Goal: Information Seeking & Learning: Find specific page/section

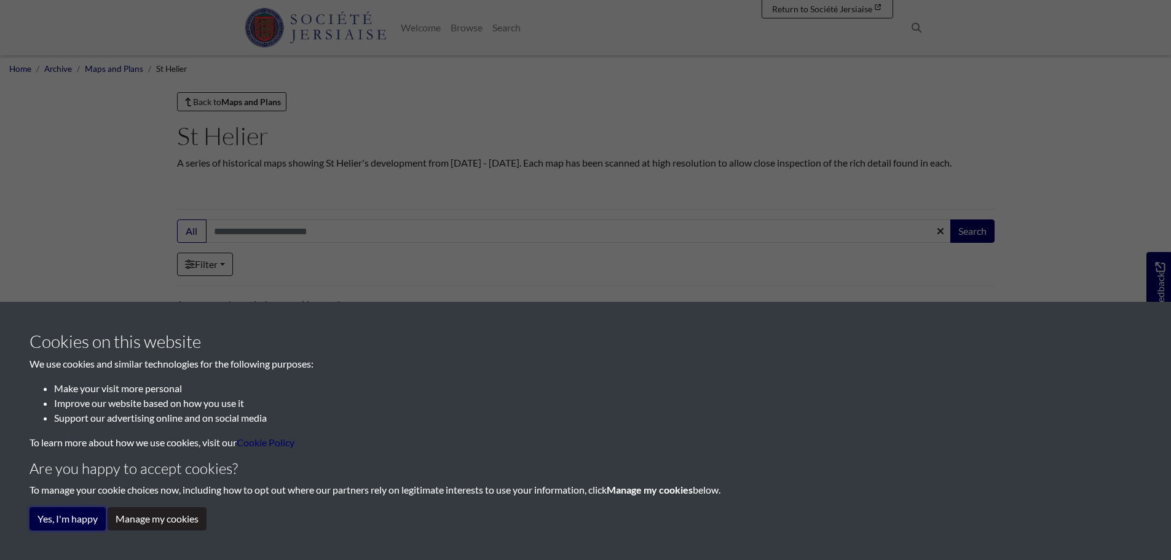
click at [84, 520] on button "Yes, I'm happy" at bounding box center [68, 518] width 76 height 23
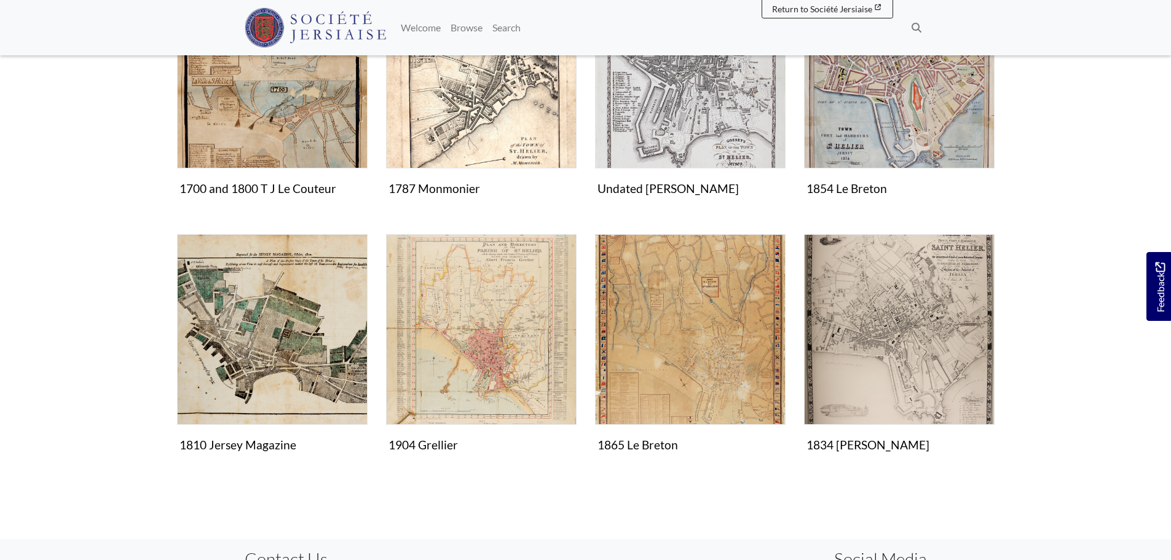
scroll to position [369, 0]
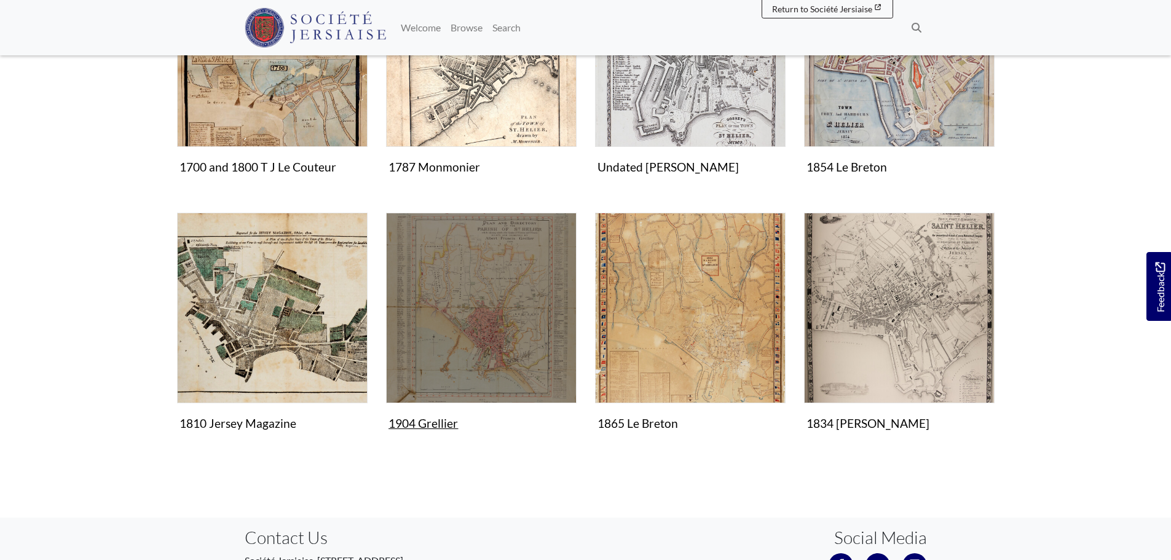
click at [521, 323] on img "Items in this Collection" at bounding box center [481, 308] width 191 height 191
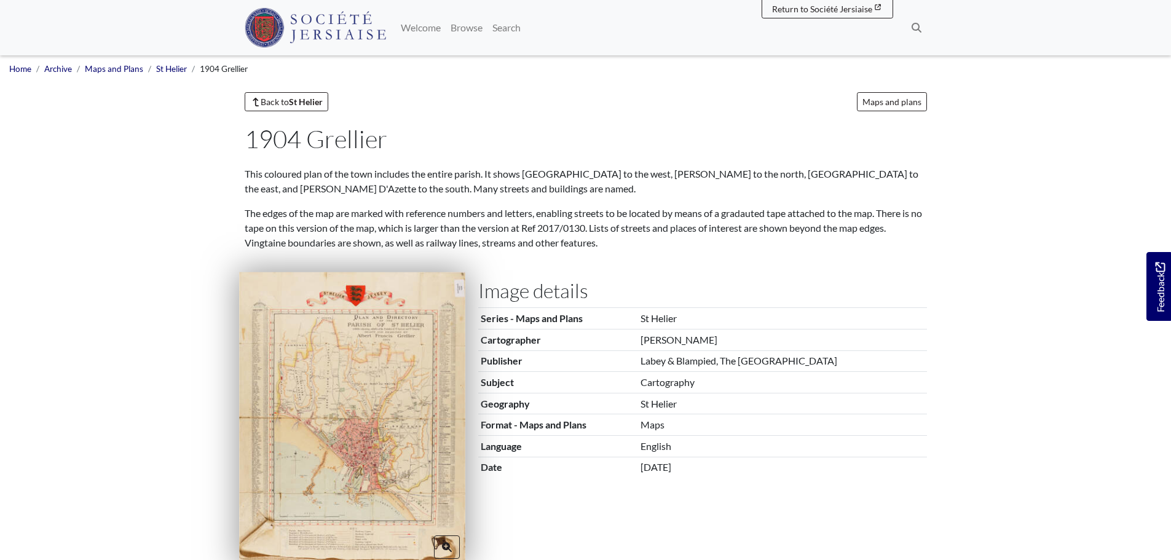
click at [363, 404] on img at bounding box center [352, 418] width 226 height 293
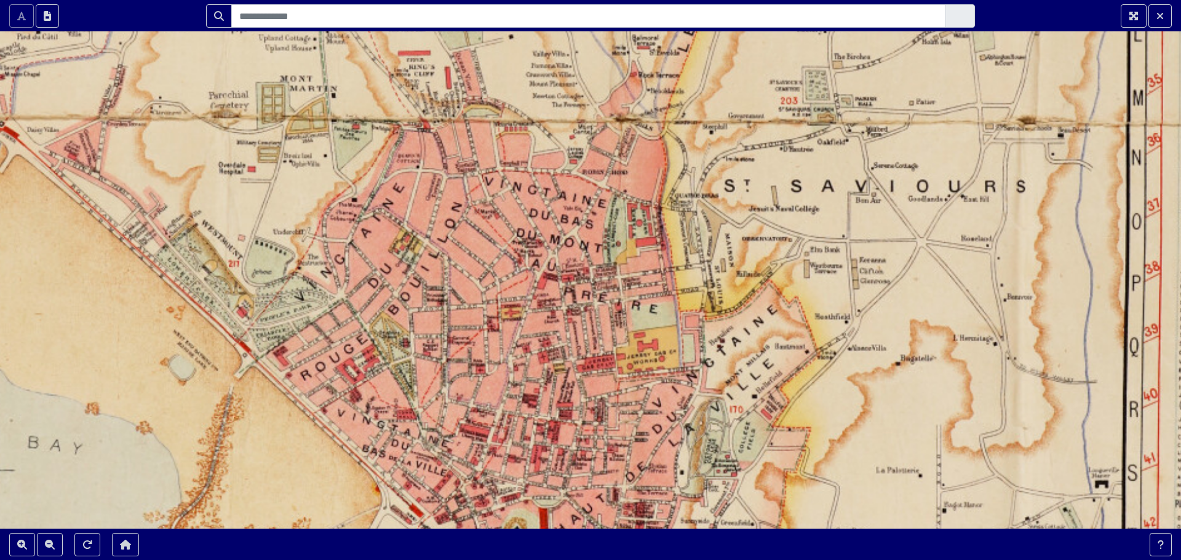
drag, startPoint x: 680, startPoint y: 282, endPoint x: 516, endPoint y: 496, distance: 269.2
click at [516, 496] on div at bounding box center [590, 280] width 1181 height 560
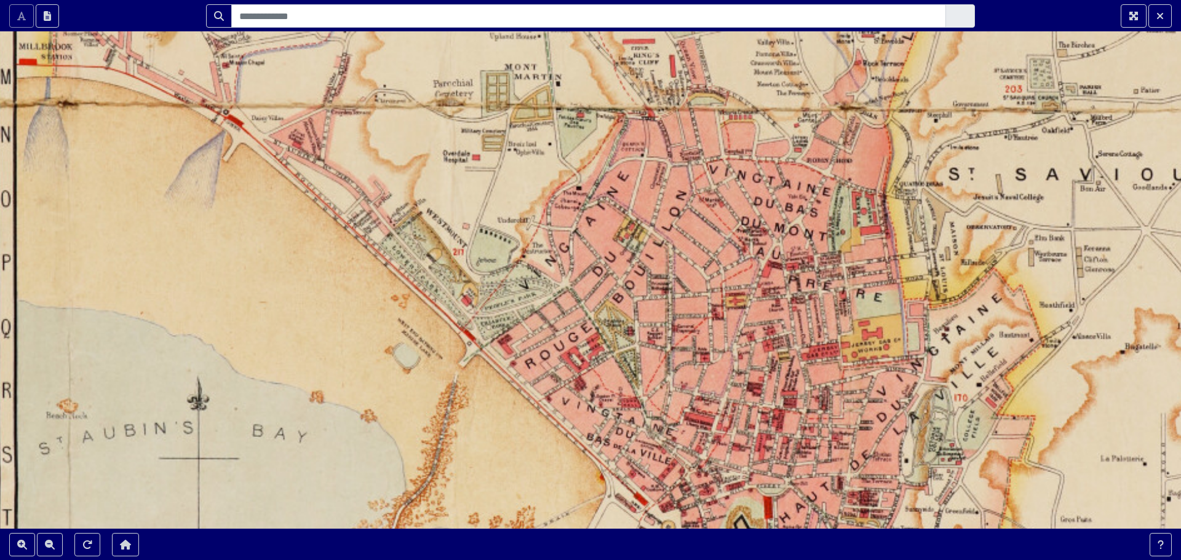
drag, startPoint x: 577, startPoint y: 342, endPoint x: 802, endPoint y: 328, distance: 225.5
click at [802, 328] on div at bounding box center [590, 280] width 1181 height 560
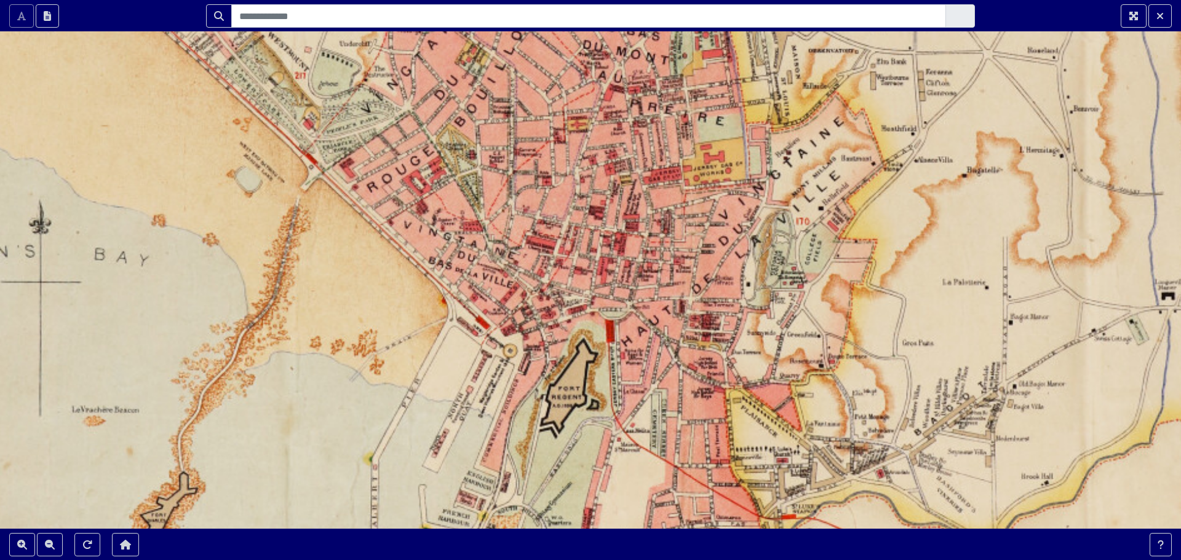
drag, startPoint x: 734, startPoint y: 382, endPoint x: 523, endPoint y: 172, distance: 297.4
click at [526, 172] on div at bounding box center [590, 280] width 1181 height 560
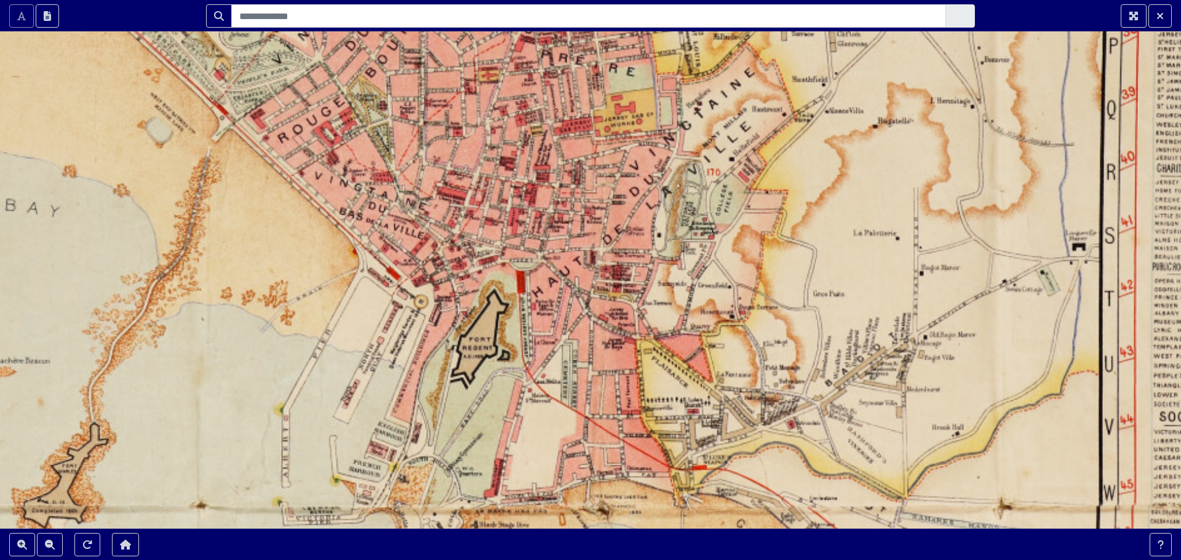
drag, startPoint x: 650, startPoint y: 355, endPoint x: 611, endPoint y: 340, distance: 42.2
click at [611, 340] on div at bounding box center [590, 280] width 1181 height 560
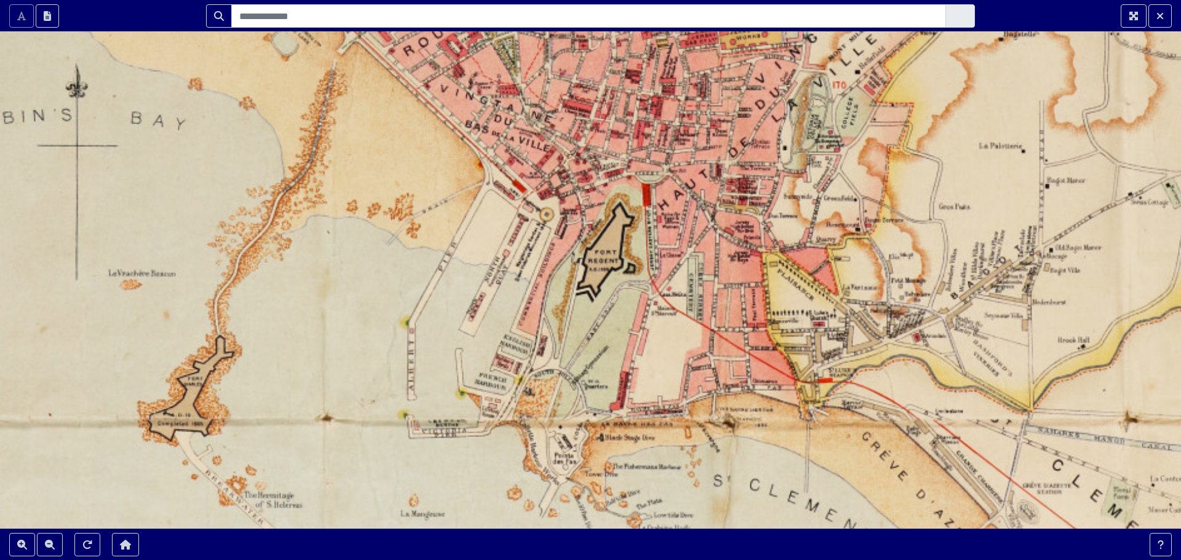
drag, startPoint x: 444, startPoint y: 403, endPoint x: 556, endPoint y: 317, distance: 142.1
click at [556, 317] on div at bounding box center [590, 280] width 1181 height 560
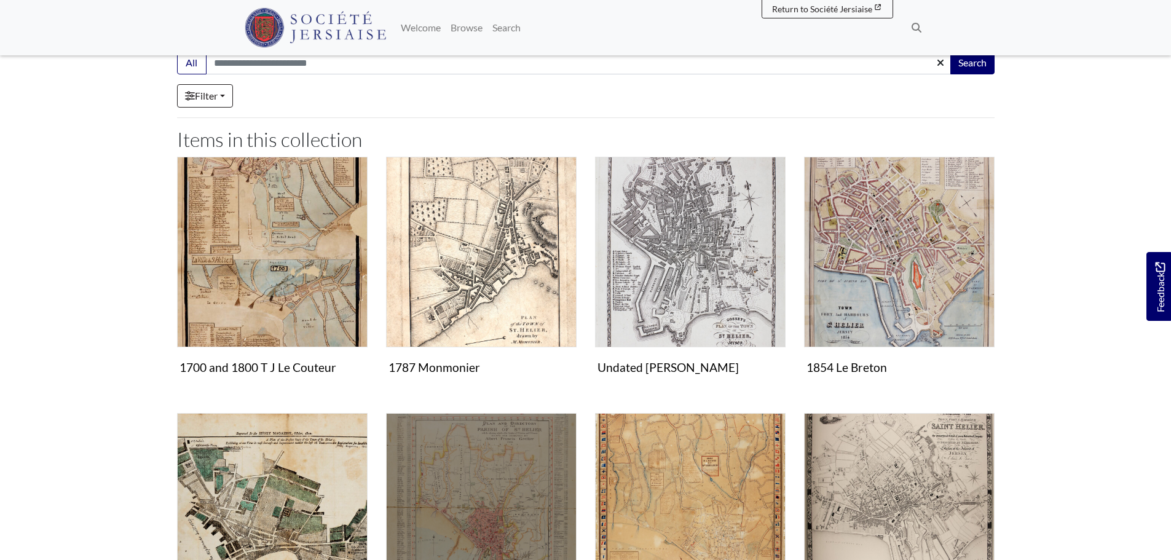
scroll to position [107, 0]
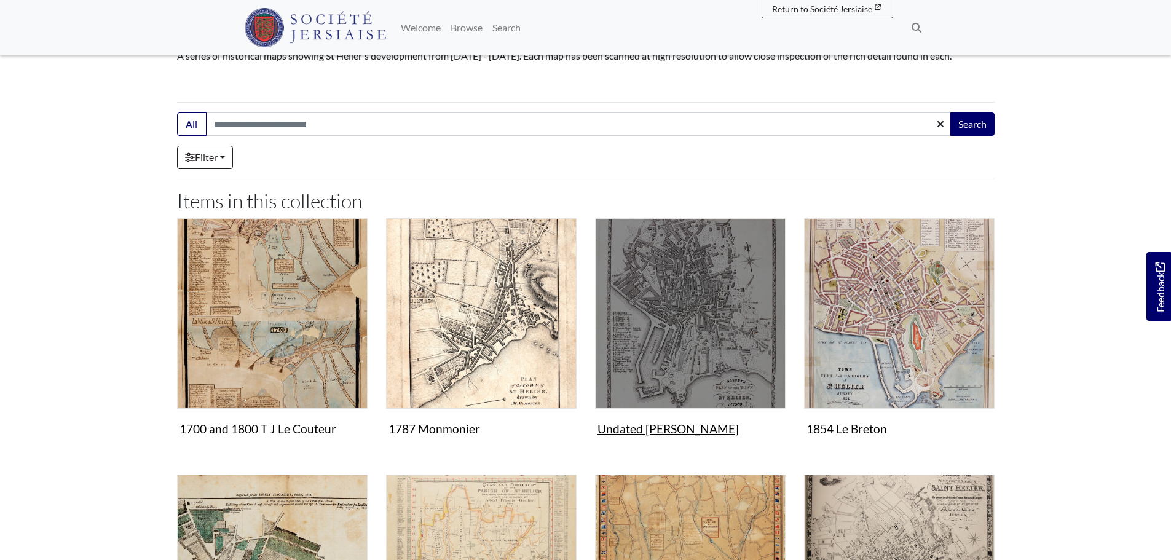
click at [718, 331] on img "Items in this Collection" at bounding box center [690, 313] width 191 height 191
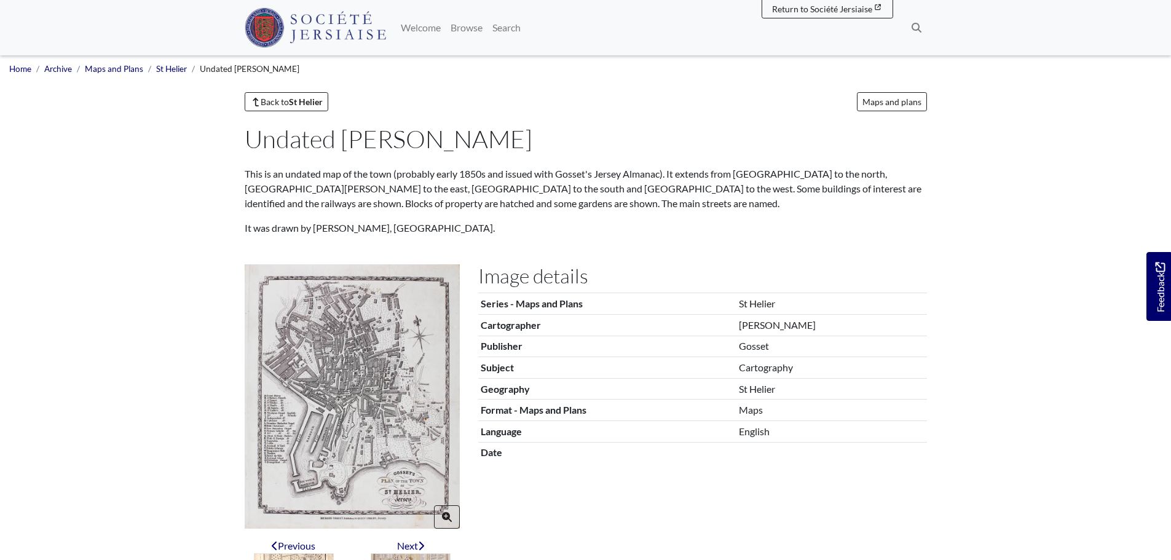
click at [395, 398] on img at bounding box center [352, 396] width 215 height 264
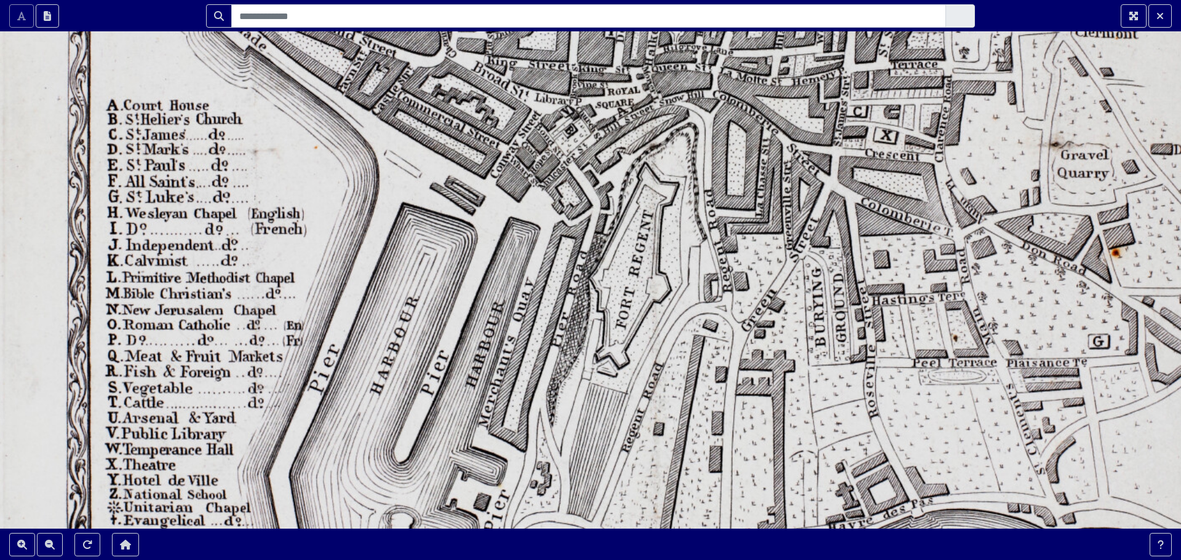
drag, startPoint x: 553, startPoint y: 363, endPoint x: 608, endPoint y: 340, distance: 59.5
click at [608, 340] on div at bounding box center [590, 280] width 1181 height 560
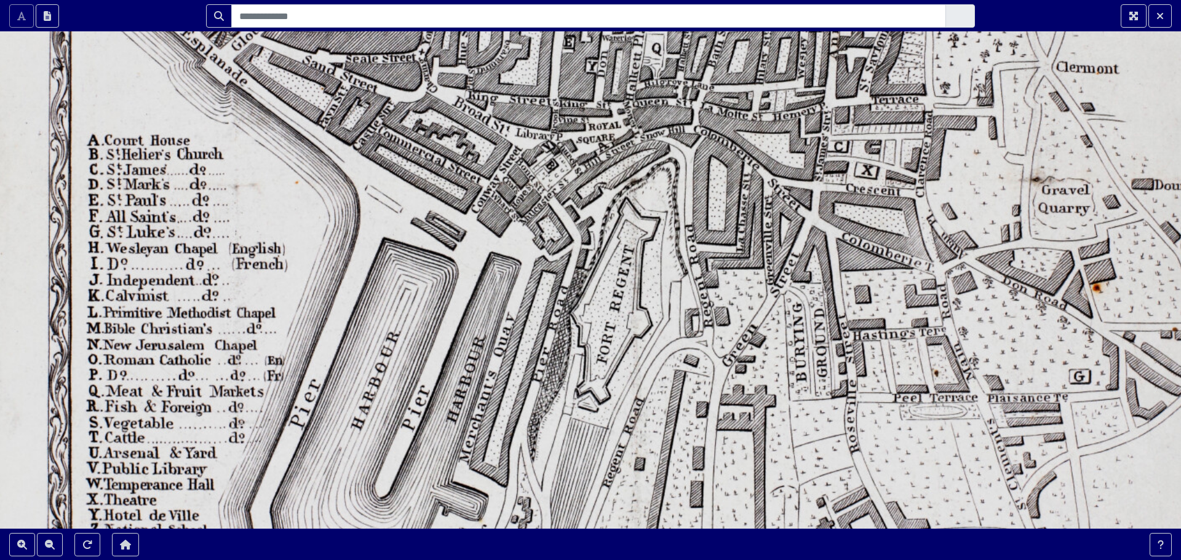
drag, startPoint x: 564, startPoint y: 196, endPoint x: 338, endPoint y: 489, distance: 370.5
click at [339, 488] on div at bounding box center [590, 280] width 1181 height 560
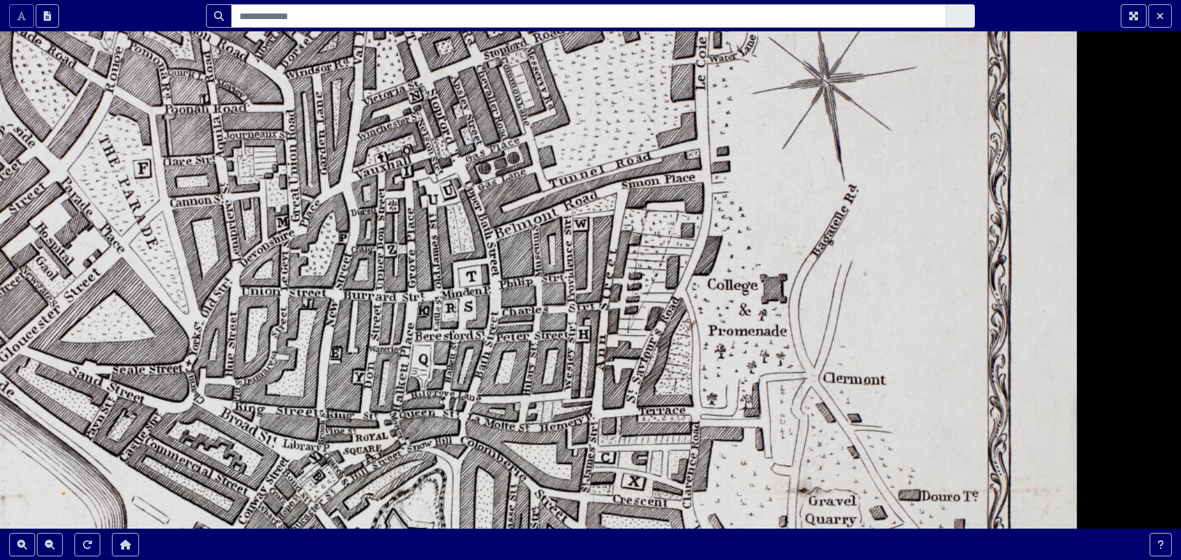
drag, startPoint x: 598, startPoint y: 234, endPoint x: 563, endPoint y: 399, distance: 168.6
click at [563, 399] on div at bounding box center [590, 280] width 1181 height 560
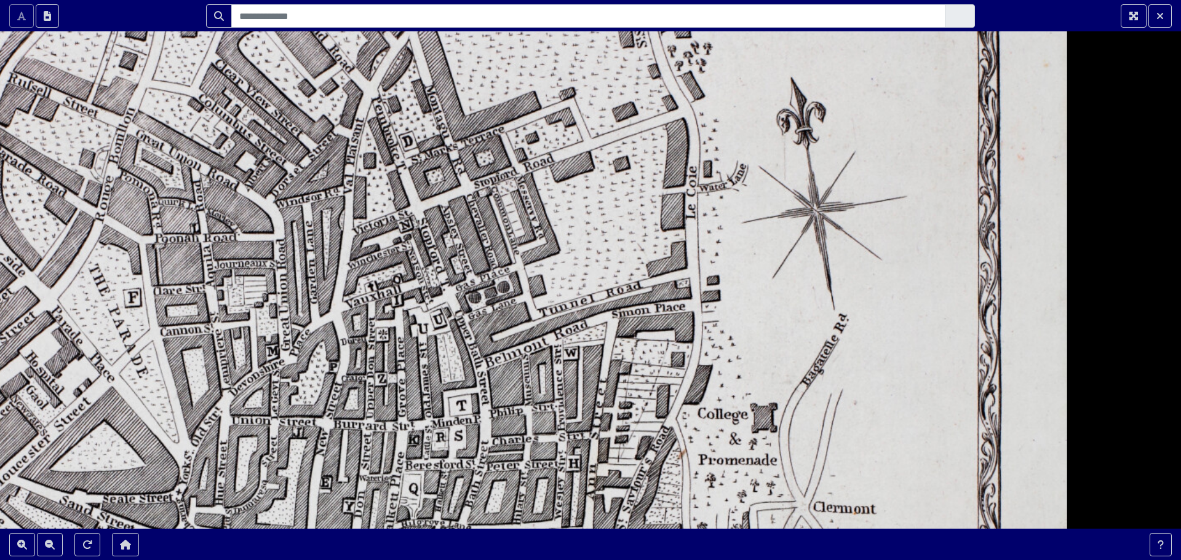
drag, startPoint x: 575, startPoint y: 292, endPoint x: 569, endPoint y: 424, distance: 131.7
click at [570, 424] on div at bounding box center [590, 280] width 1181 height 560
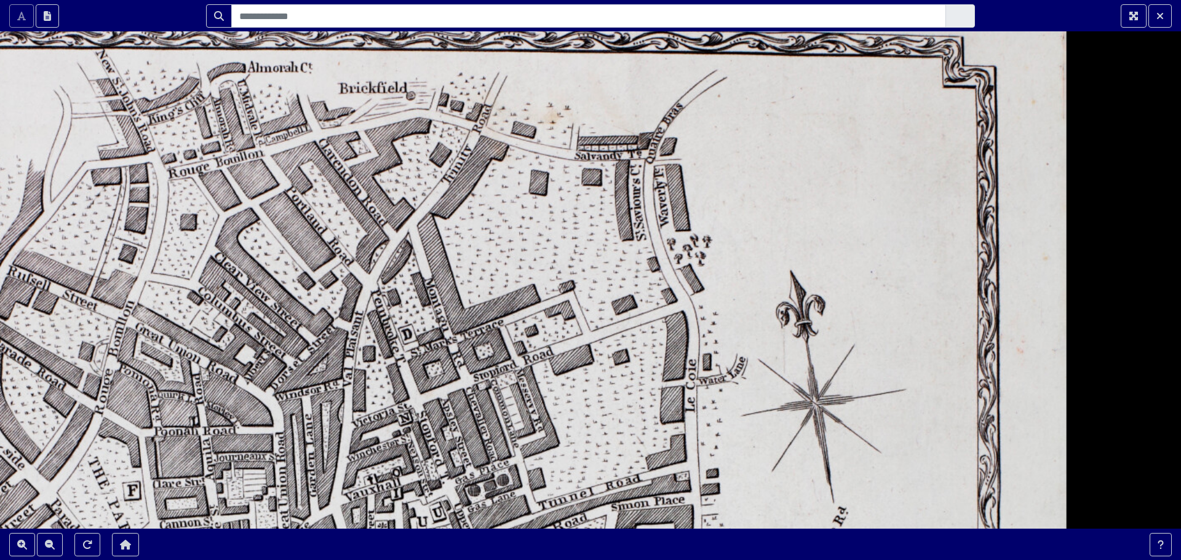
drag, startPoint x: 552, startPoint y: 300, endPoint x: 555, endPoint y: 363, distance: 63.4
click at [555, 363] on div at bounding box center [590, 280] width 1181 height 560
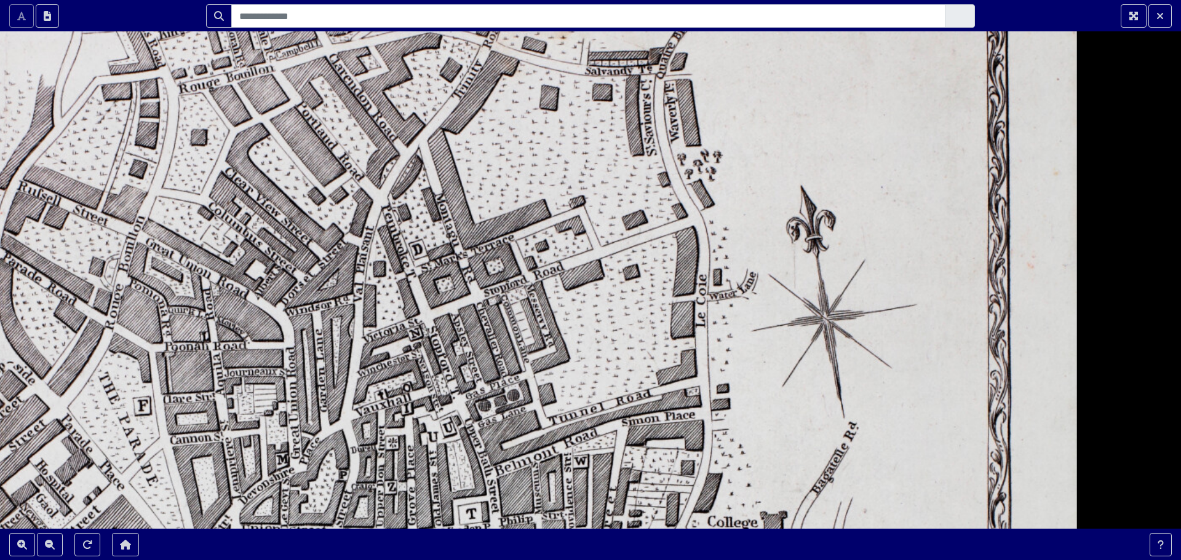
drag, startPoint x: 555, startPoint y: 299, endPoint x: 566, endPoint y: 208, distance: 91.7
click at [566, 208] on div at bounding box center [590, 280] width 1181 height 560
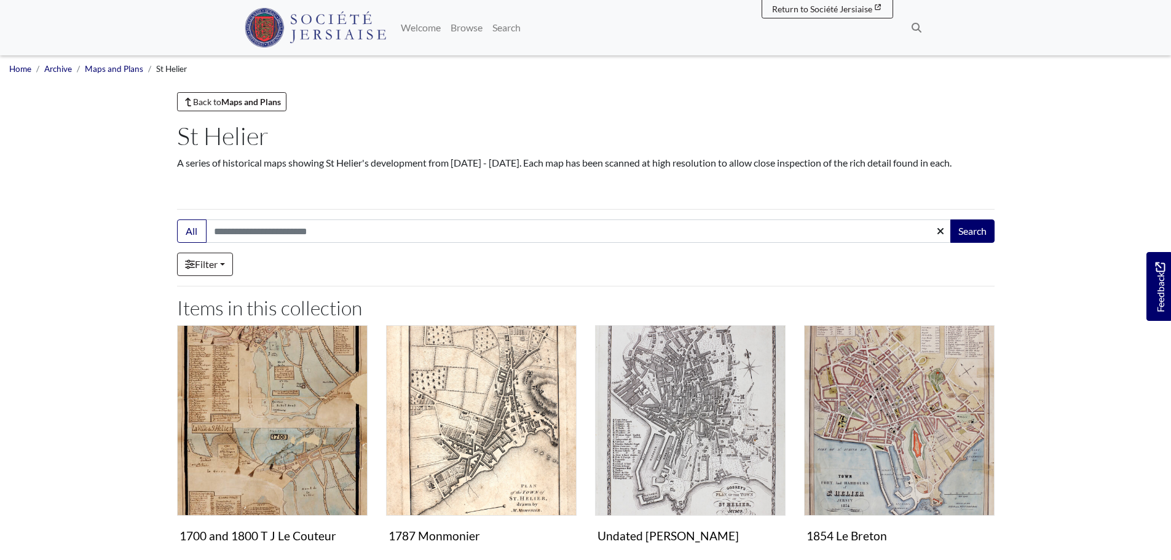
scroll to position [107, 0]
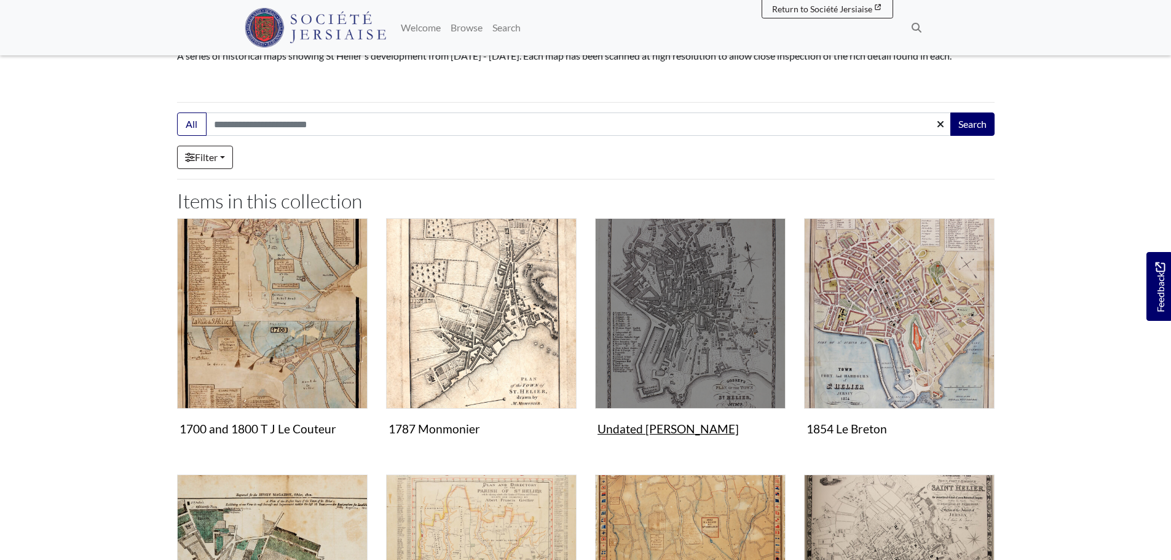
click at [666, 358] on img "Items in this Collection" at bounding box center [690, 313] width 191 height 191
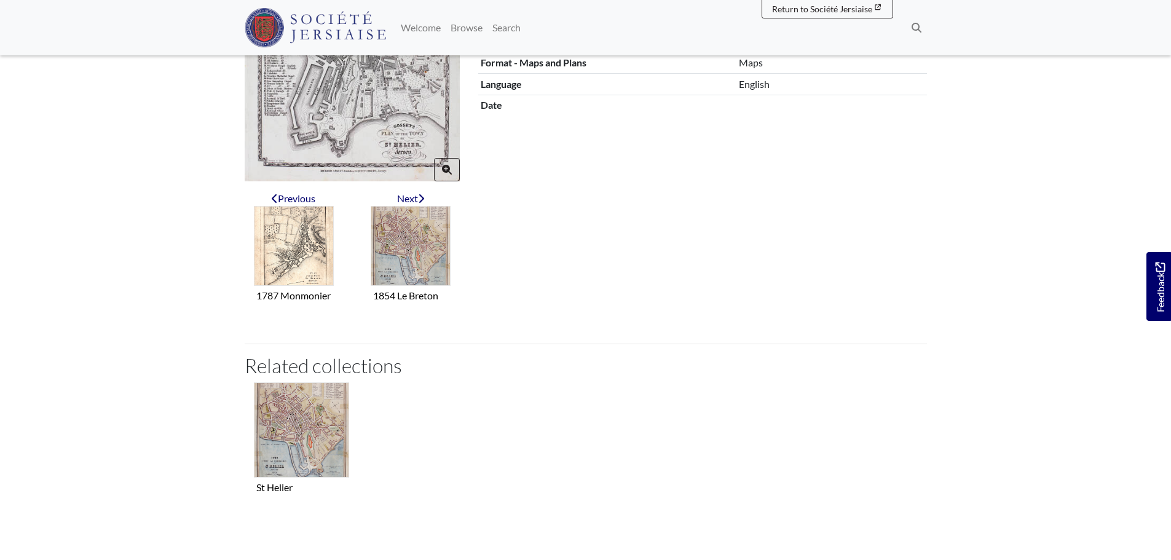
scroll to position [369, 0]
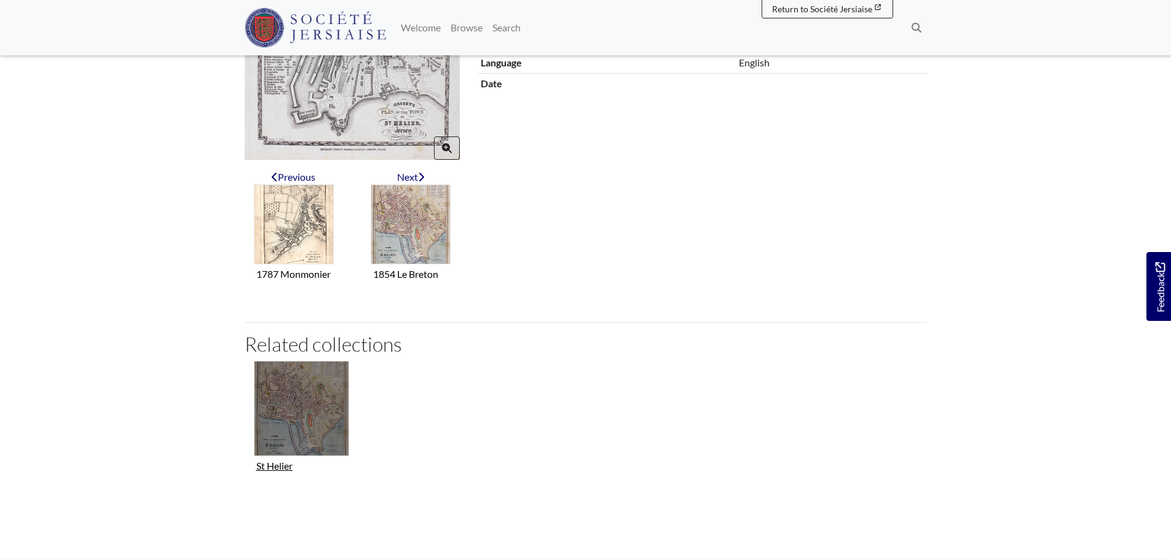
click at [320, 413] on img "Collection related to this item" at bounding box center [301, 408] width 95 height 95
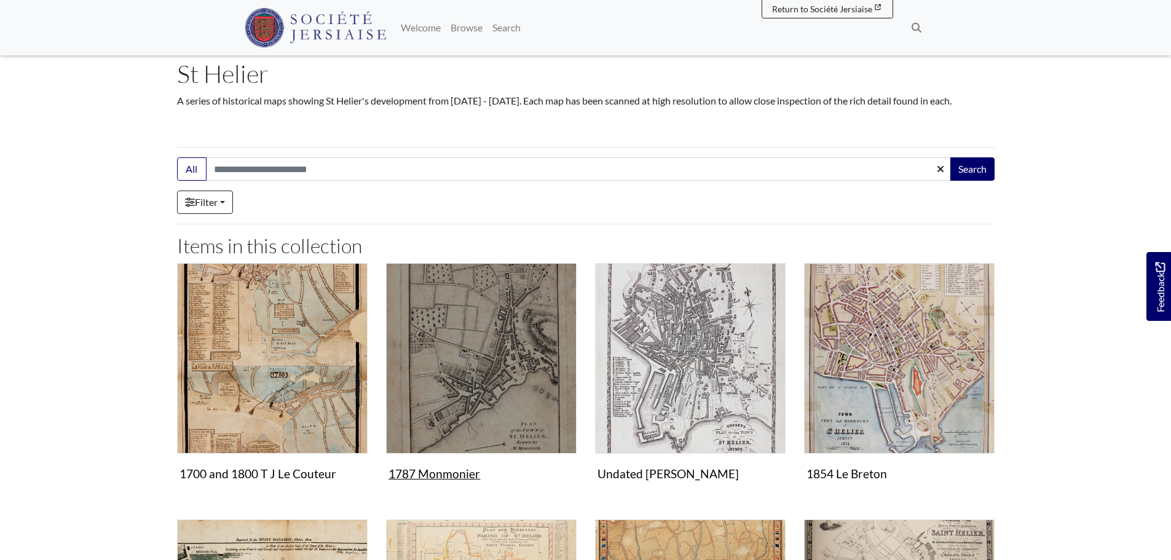
scroll to position [124, 0]
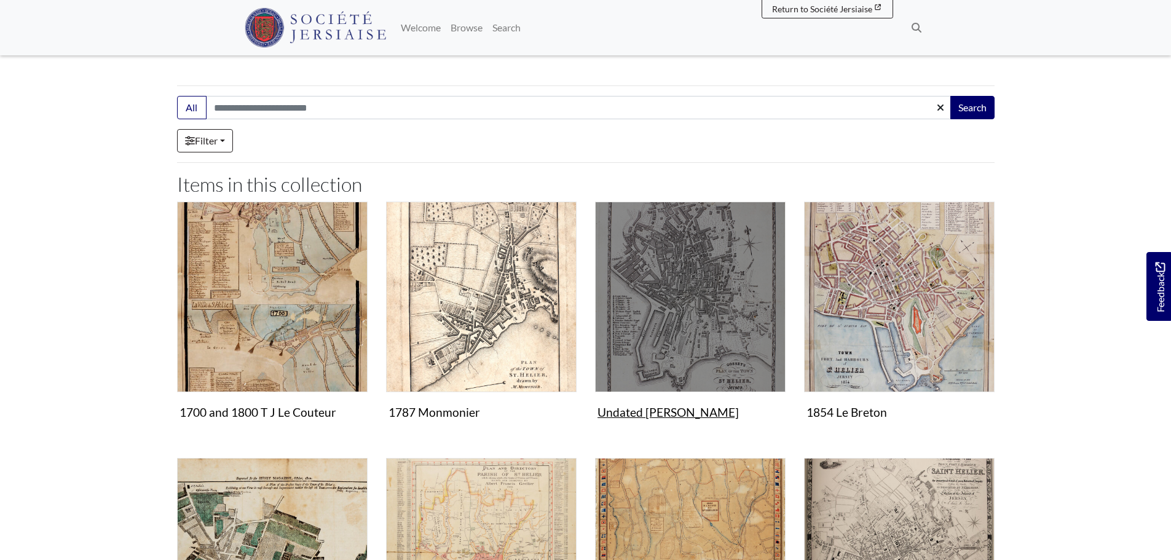
click at [737, 366] on img "Items in this Collection" at bounding box center [690, 297] width 191 height 191
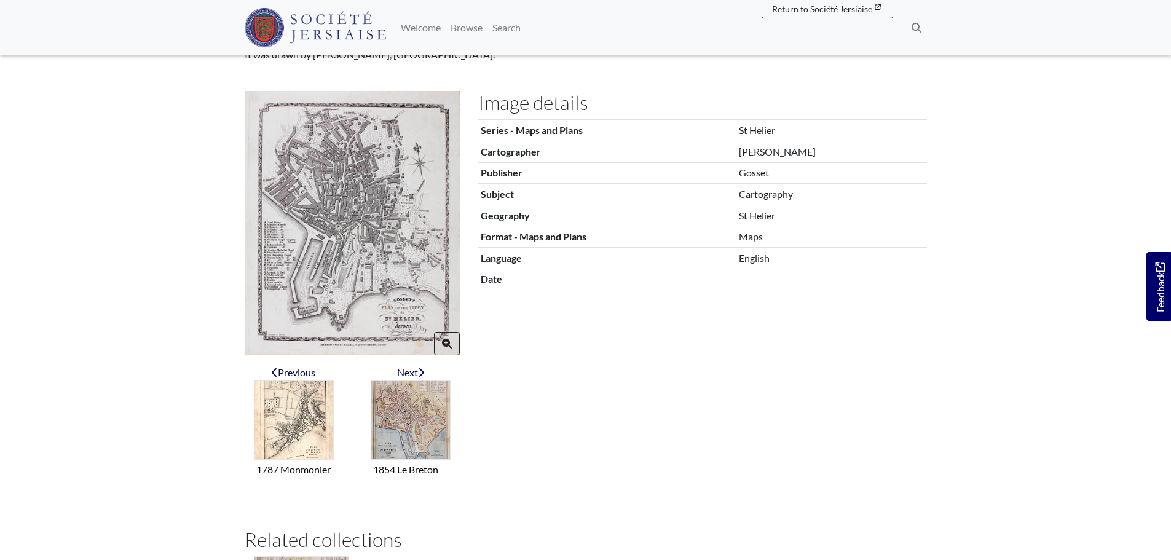
scroll to position [246, 0]
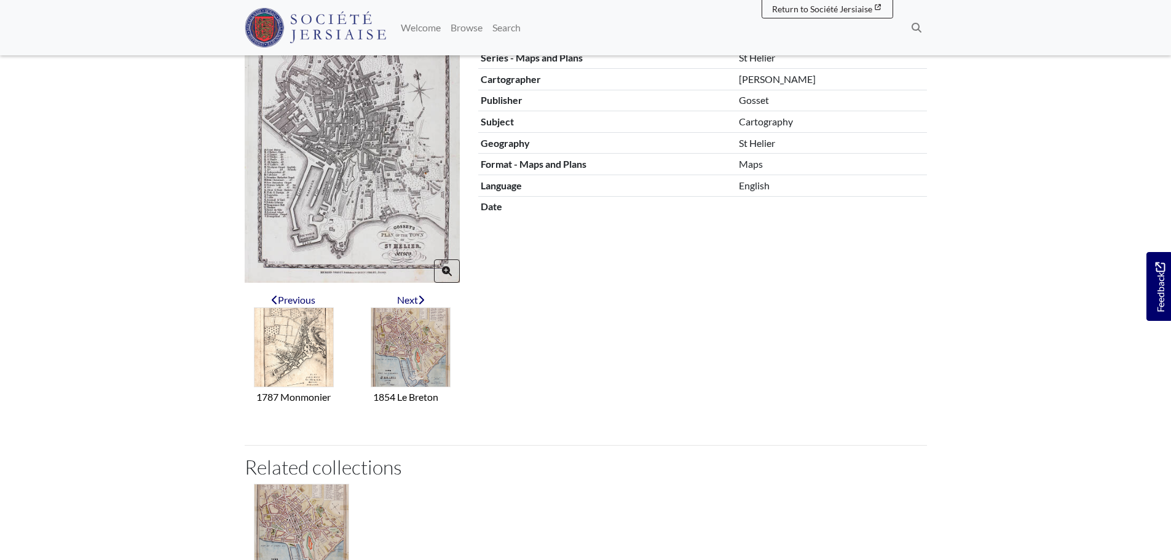
click at [390, 202] on img at bounding box center [352, 150] width 215 height 264
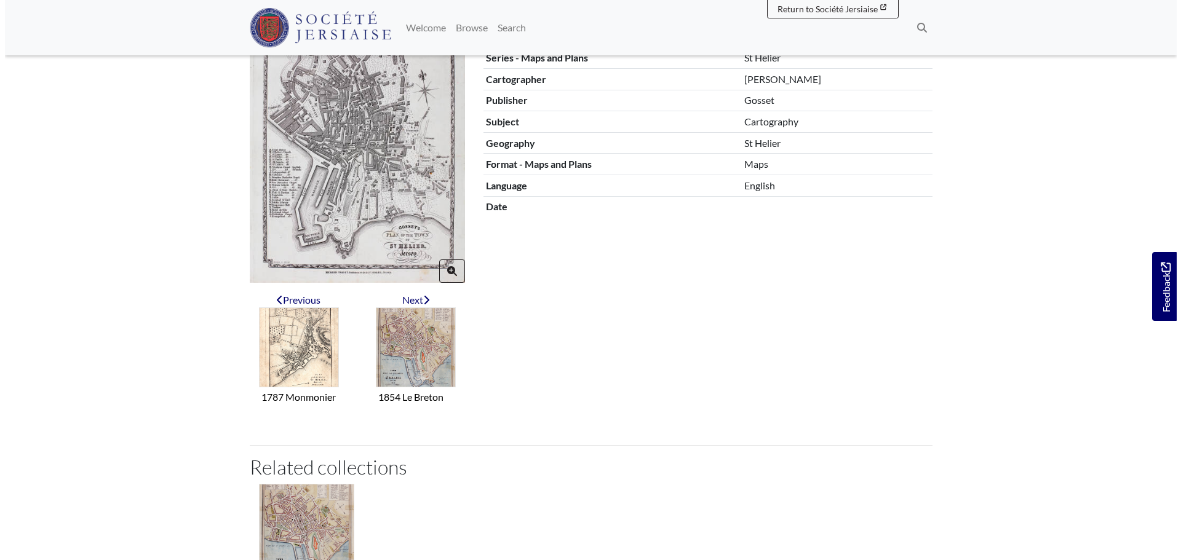
scroll to position [0, 0]
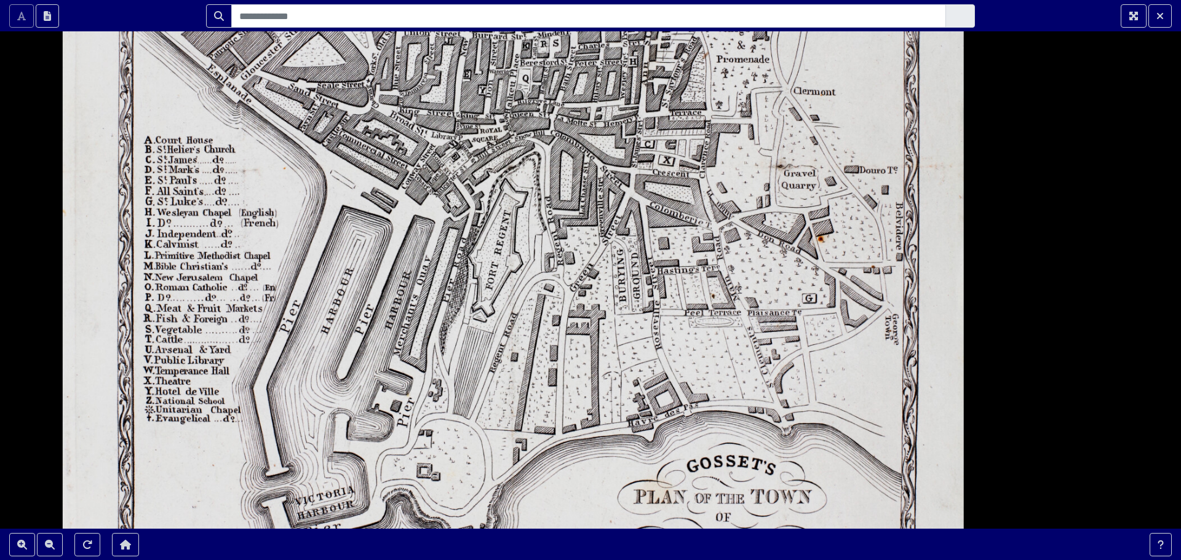
drag, startPoint x: 691, startPoint y: 430, endPoint x: 605, endPoint y: 394, distance: 93.1
click at [605, 396] on div at bounding box center [590, 280] width 1181 height 560
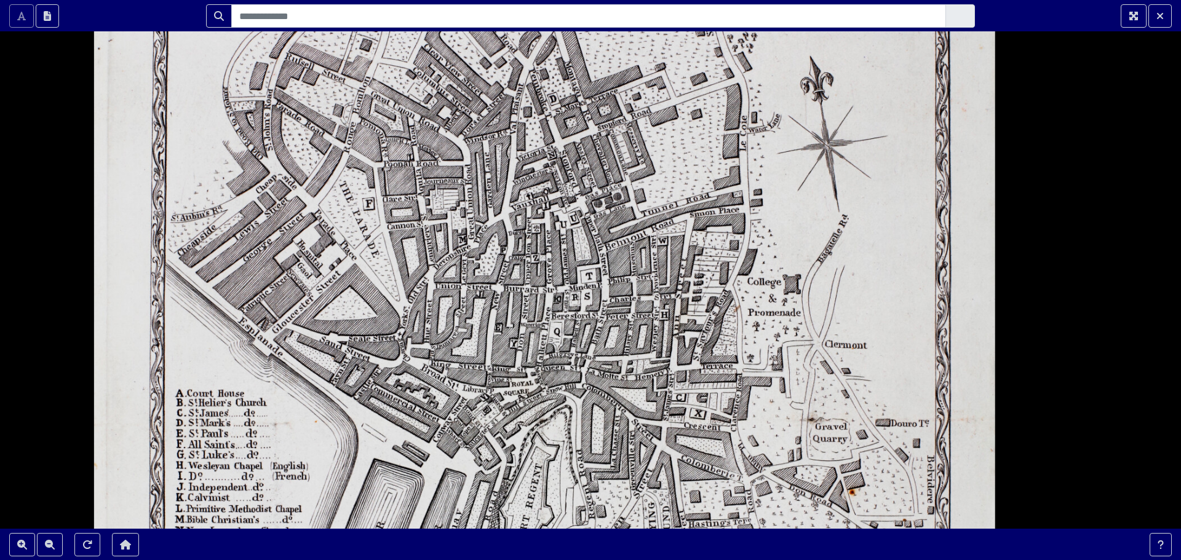
drag, startPoint x: 531, startPoint y: 135, endPoint x: 561, endPoint y: 370, distance: 236.8
click at [561, 376] on div at bounding box center [590, 280] width 1181 height 560
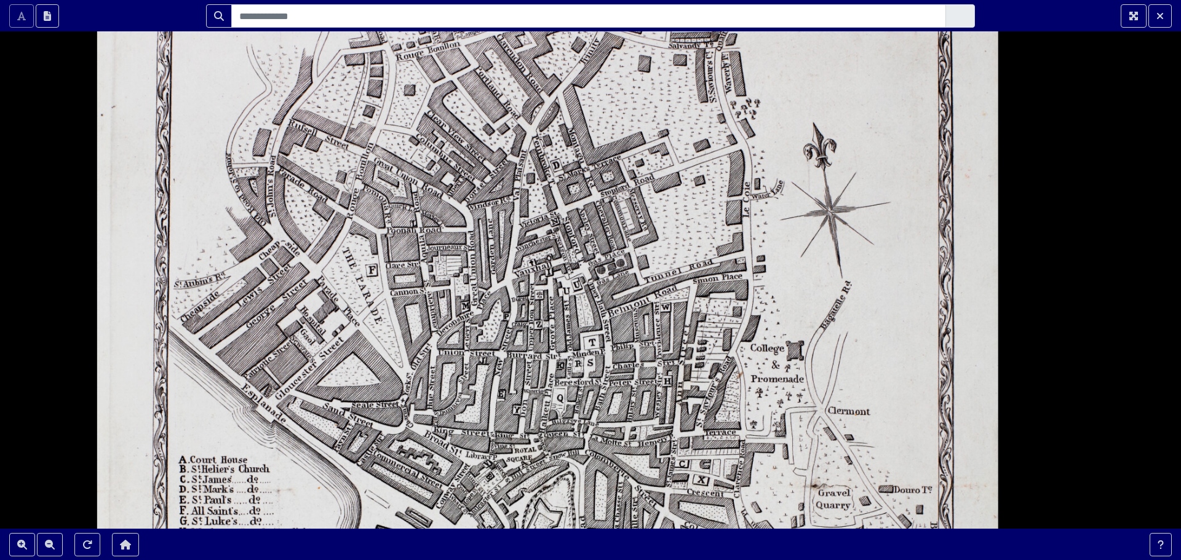
drag, startPoint x: 547, startPoint y: 199, endPoint x: 566, endPoint y: 393, distance: 194.6
click at [566, 399] on div at bounding box center [590, 280] width 1181 height 560
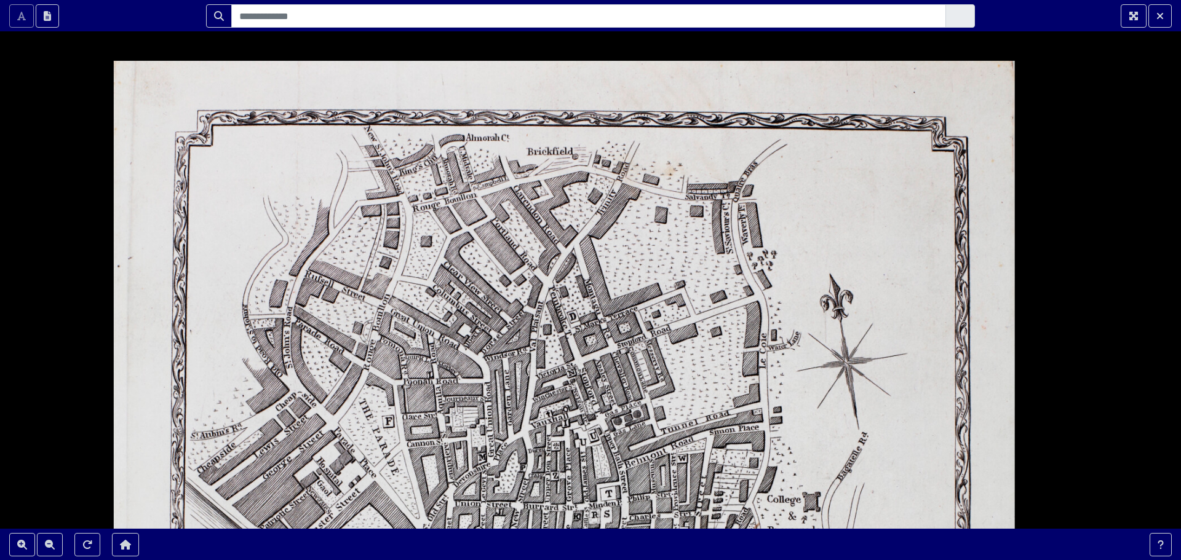
drag, startPoint x: 562, startPoint y: 307, endPoint x: 560, endPoint y: 316, distance: 9.5
click at [560, 316] on div at bounding box center [590, 280] width 1181 height 560
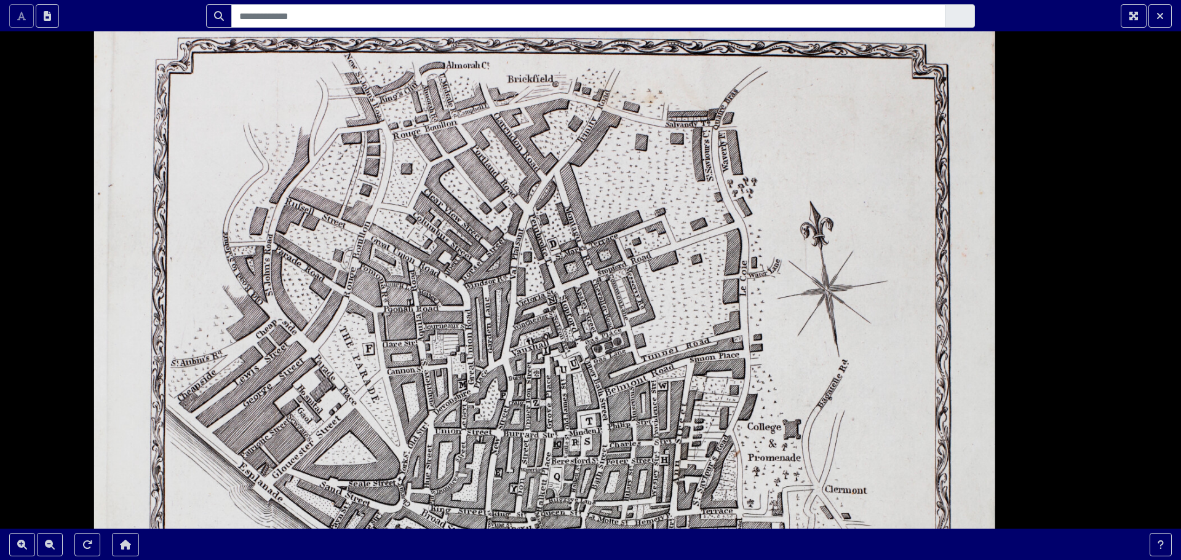
drag, startPoint x: 592, startPoint y: 366, endPoint x: 569, endPoint y: 264, distance: 103.8
click at [569, 264] on div at bounding box center [590, 280] width 1181 height 560
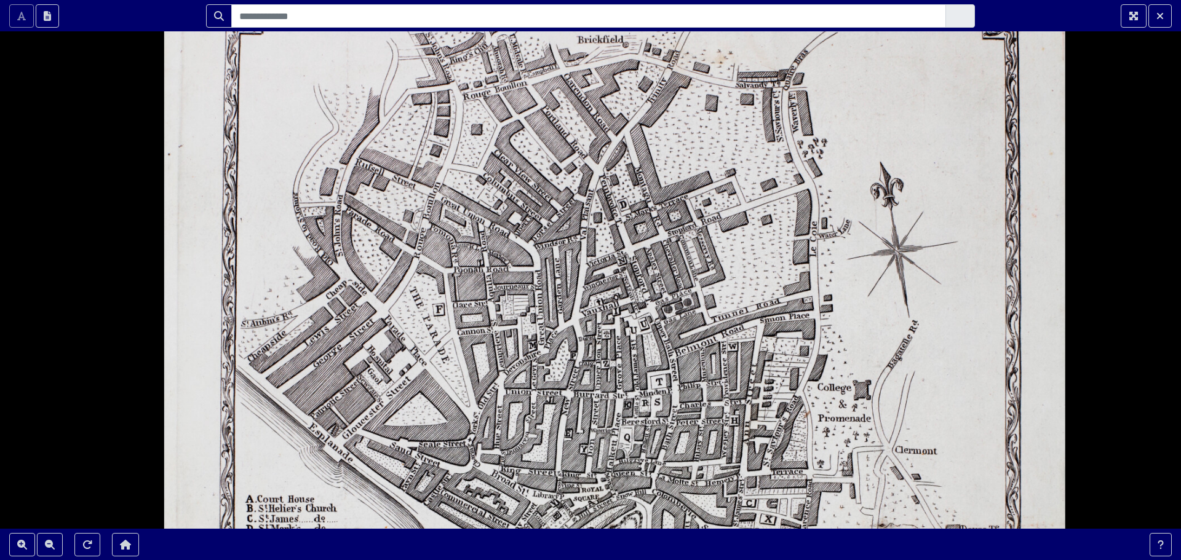
drag, startPoint x: 473, startPoint y: 390, endPoint x: 547, endPoint y: 349, distance: 84.5
click at [547, 349] on div at bounding box center [590, 280] width 1181 height 560
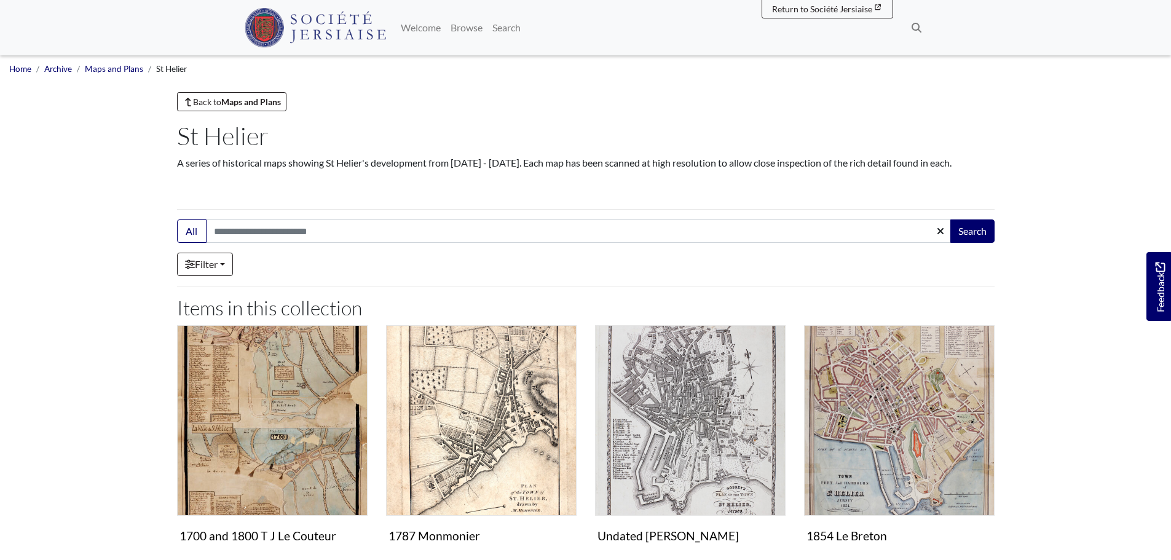
scroll to position [124, 0]
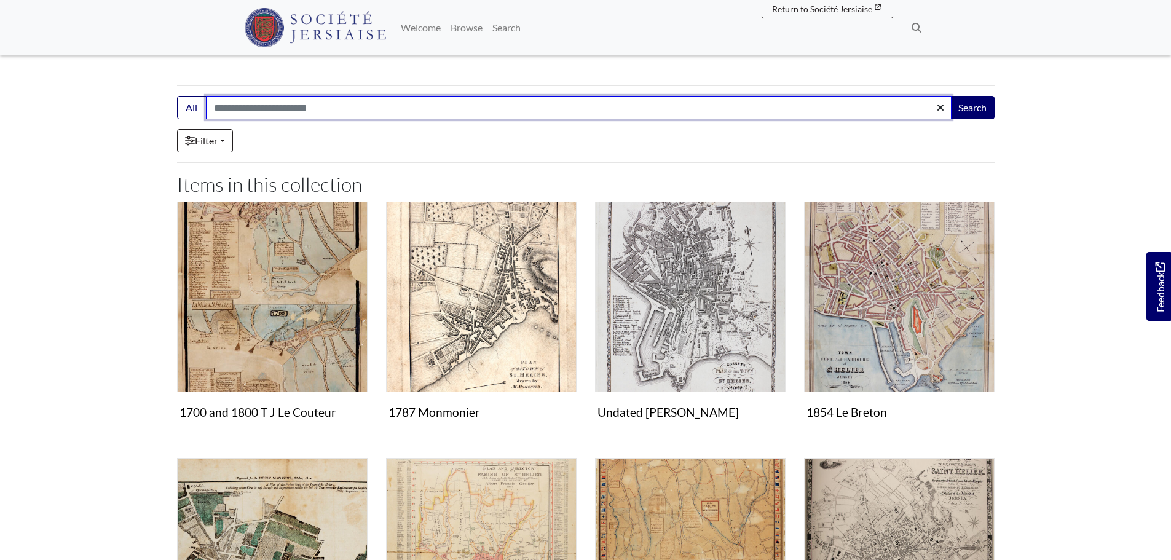
click at [273, 107] on input "Search:" at bounding box center [579, 107] width 746 height 23
type input "**********"
click at [951, 96] on button "Search" at bounding box center [973, 107] width 44 height 23
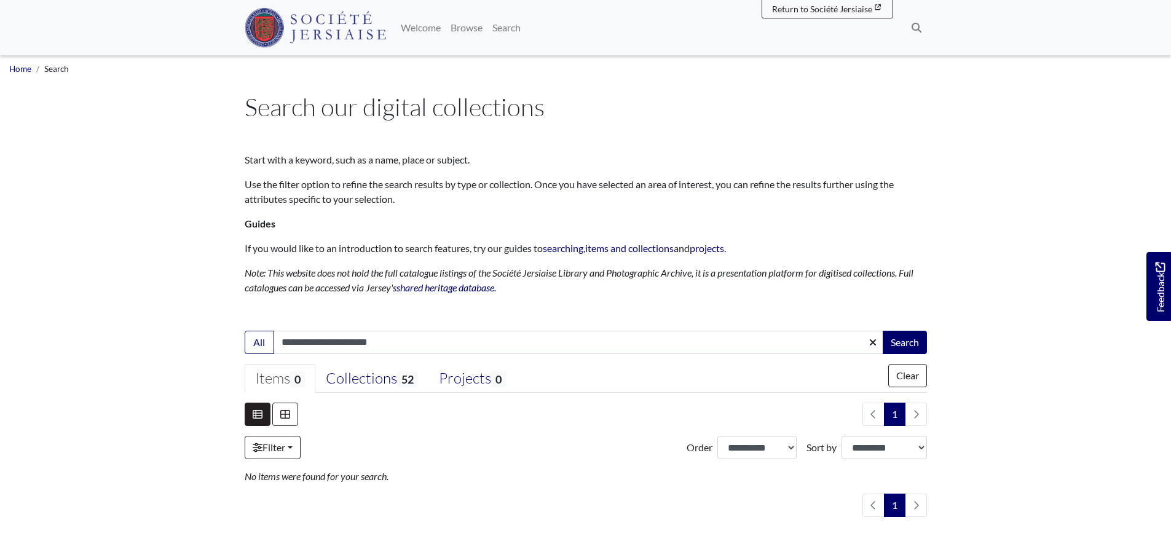
click at [980, 108] on body "Menu" at bounding box center [585, 366] width 1171 height 732
click at [894, 340] on button "Search" at bounding box center [905, 342] width 44 height 23
click at [323, 341] on input "**********" at bounding box center [579, 342] width 611 height 23
type input "**********"
click at [905, 339] on button "Search" at bounding box center [905, 342] width 44 height 23
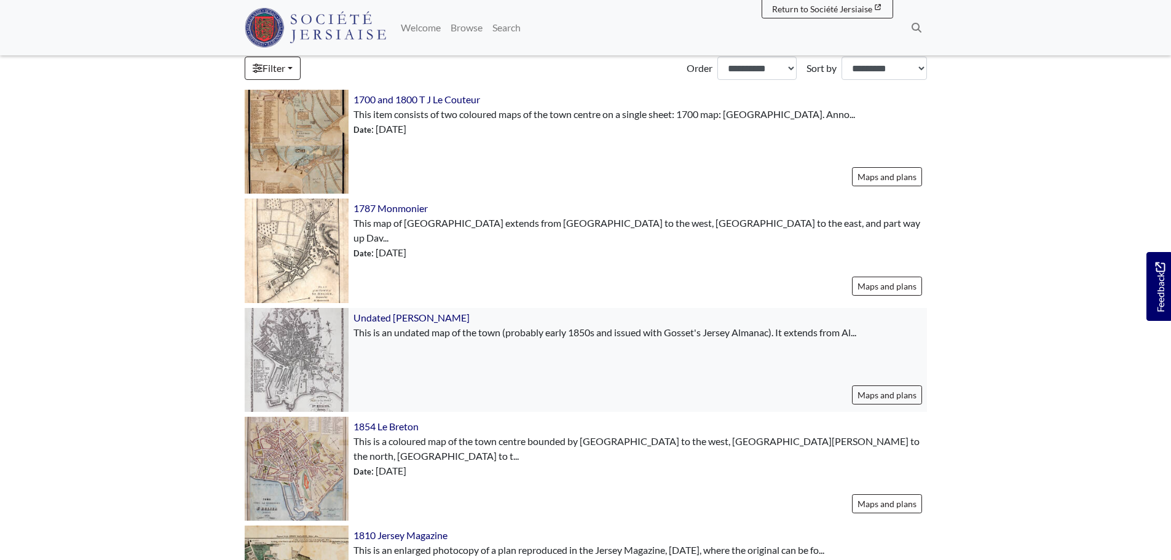
scroll to position [553, 0]
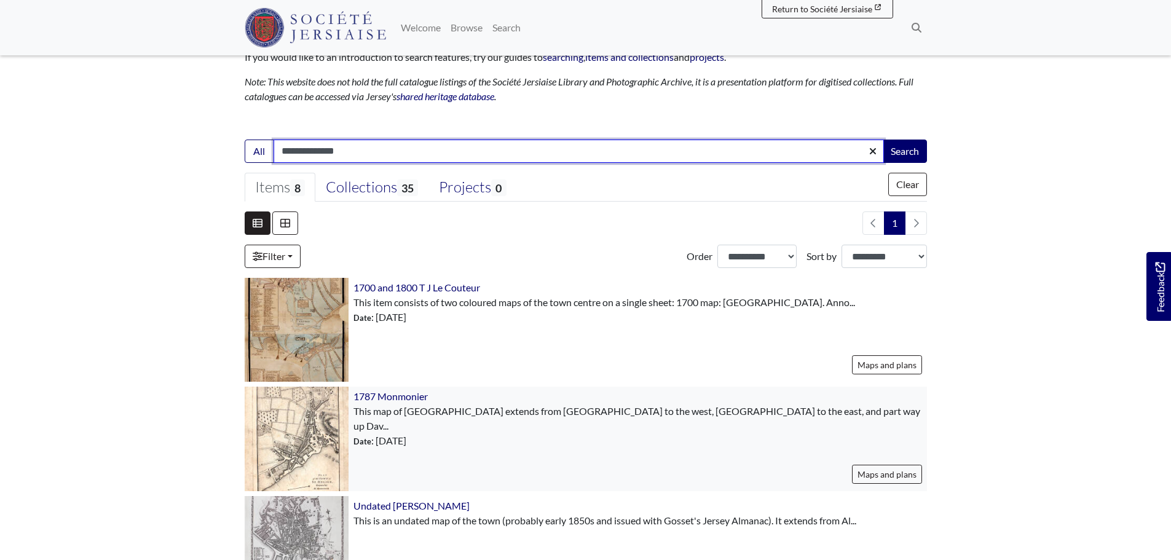
scroll to position [369, 0]
